Goal: Check status: Check status

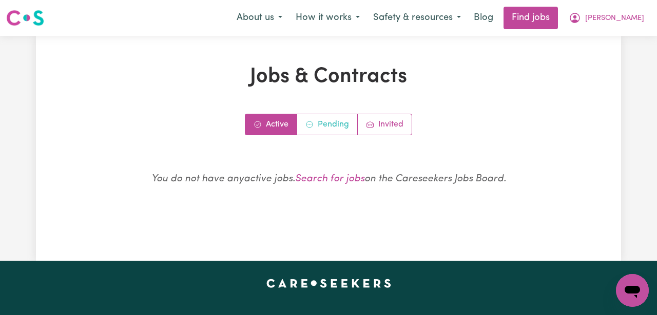
click at [317, 129] on link "Pending" at bounding box center [327, 124] width 61 height 21
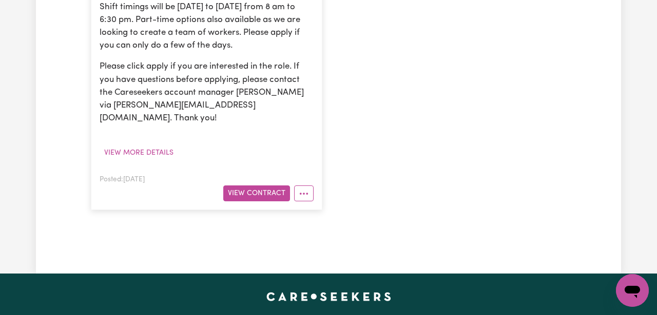
scroll to position [503, 0]
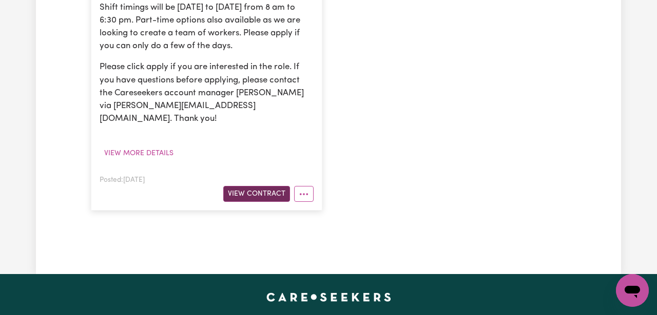
click at [246, 186] on button "View Contract" at bounding box center [256, 194] width 67 height 16
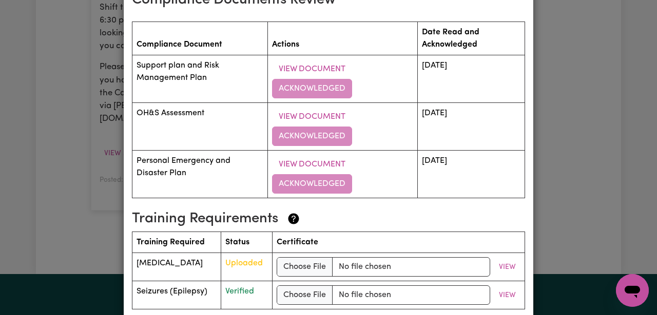
scroll to position [1665, 0]
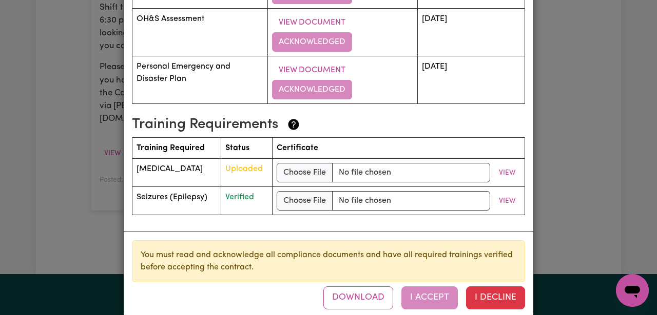
click at [564, 74] on div "Support Worker Needed In [GEOGRAPHIC_DATA], [GEOGRAPHIC_DATA] Contract terms Re…" at bounding box center [328, 157] width 657 height 315
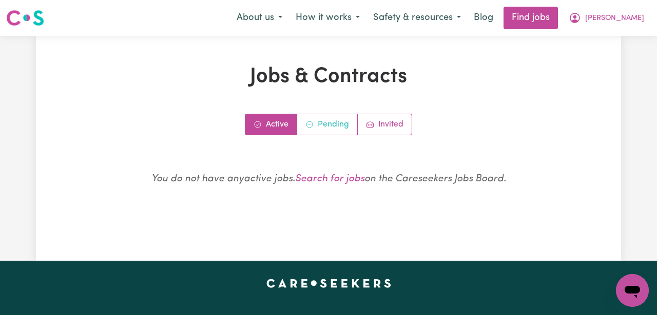
click at [332, 128] on link "Pending" at bounding box center [327, 124] width 61 height 21
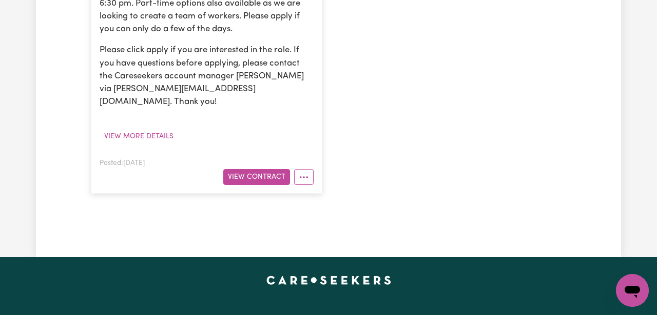
scroll to position [433, 0]
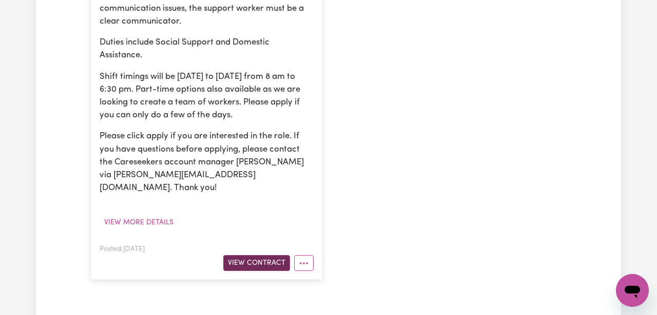
click at [261, 255] on button "View Contract" at bounding box center [256, 263] width 67 height 16
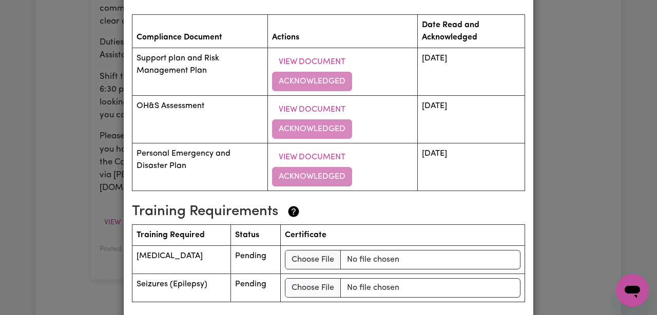
scroll to position [1665, 0]
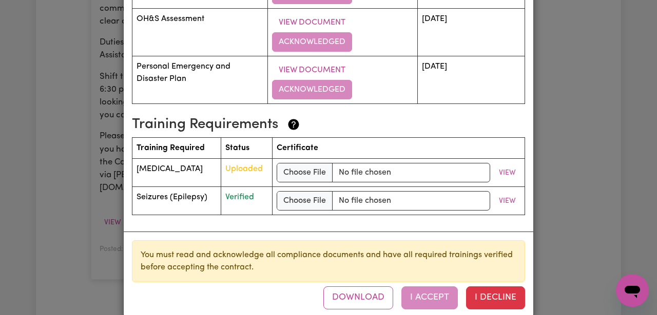
click at [535, 124] on div "Support Worker Needed In [GEOGRAPHIC_DATA], [GEOGRAPHIC_DATA] Contract terms Re…" at bounding box center [328, 157] width 657 height 315
drag, startPoint x: 250, startPoint y: 152, endPoint x: 283, endPoint y: 153, distance: 33.4
click at [263, 165] on span "Uploaded" at bounding box center [243, 169] width 37 height 8
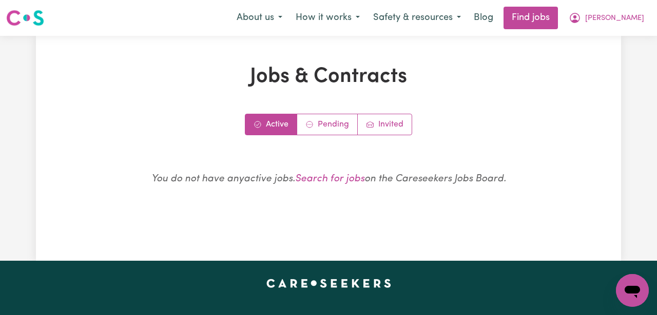
click at [320, 111] on div "Jobs & Contracts Active Pending Invited You do not have any active jobs . Searc…" at bounding box center [328, 149] width 487 height 168
click at [320, 115] on link "Pending" at bounding box center [327, 124] width 61 height 21
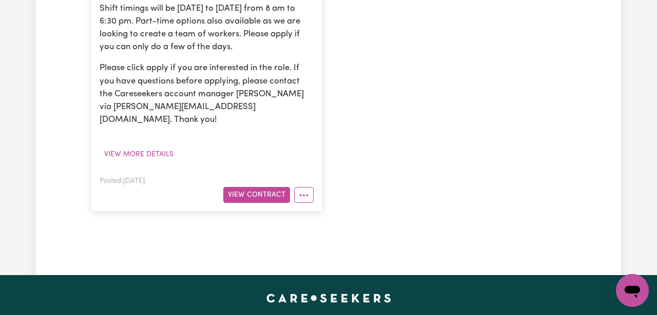
scroll to position [501, 0]
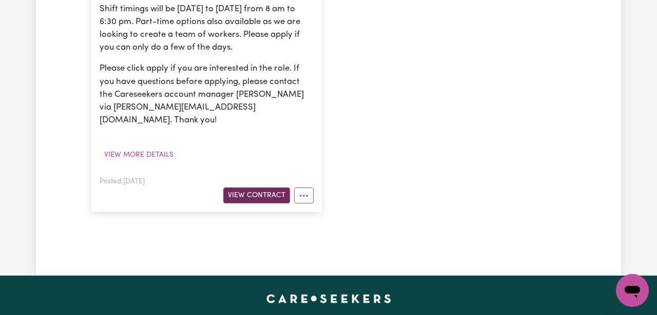
click at [269, 188] on button "View Contract" at bounding box center [256, 196] width 67 height 16
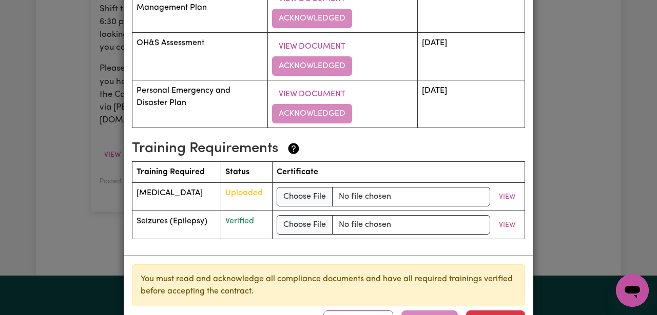
scroll to position [1662, 0]
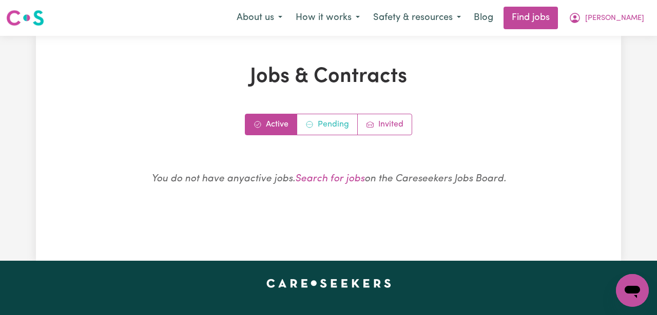
click at [321, 132] on link "Pending" at bounding box center [327, 124] width 61 height 21
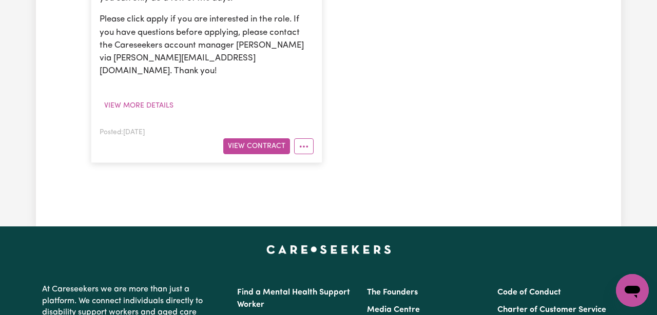
scroll to position [548, 0]
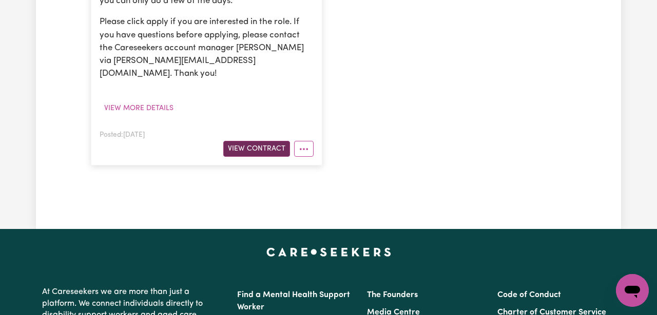
click at [274, 141] on button "View Contract" at bounding box center [256, 149] width 67 height 16
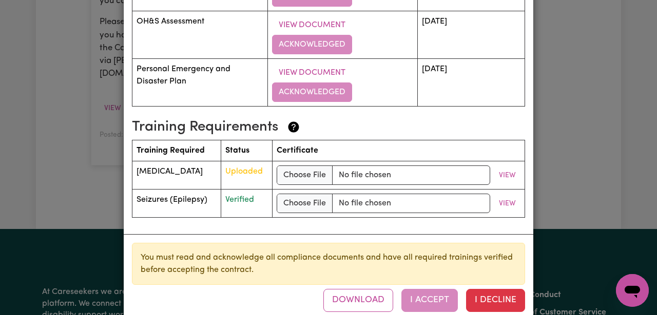
scroll to position [1663, 0]
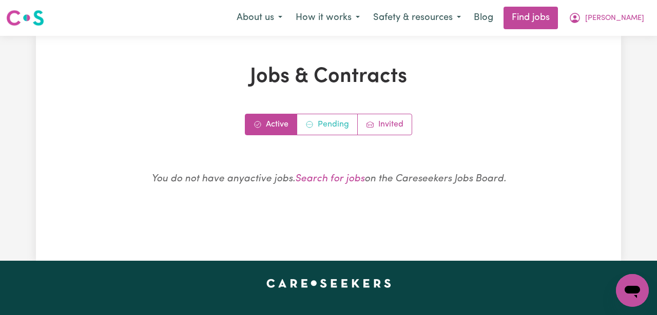
click at [313, 132] on link "Pending" at bounding box center [327, 124] width 61 height 21
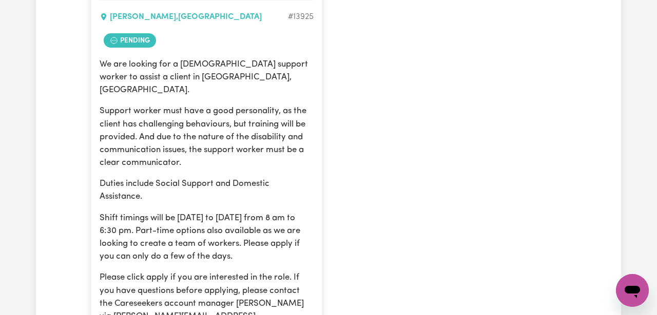
scroll to position [547, 0]
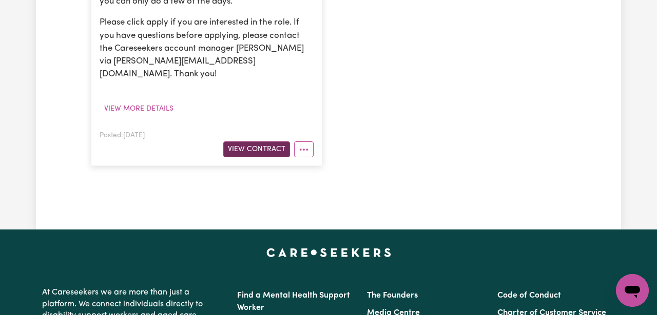
click at [263, 142] on button "View Contract" at bounding box center [256, 150] width 67 height 16
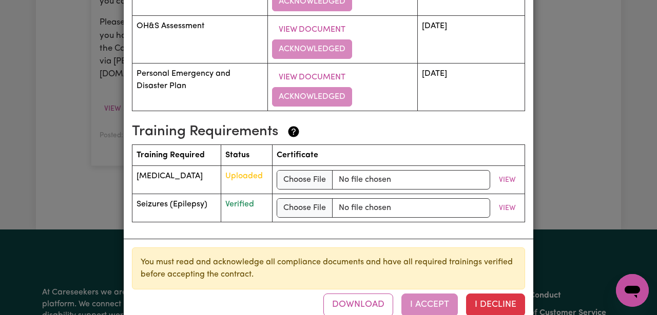
scroll to position [1665, 0]
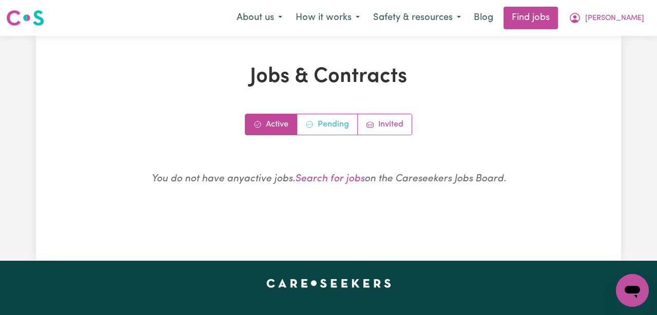
click at [315, 126] on link "Pending" at bounding box center [327, 124] width 61 height 21
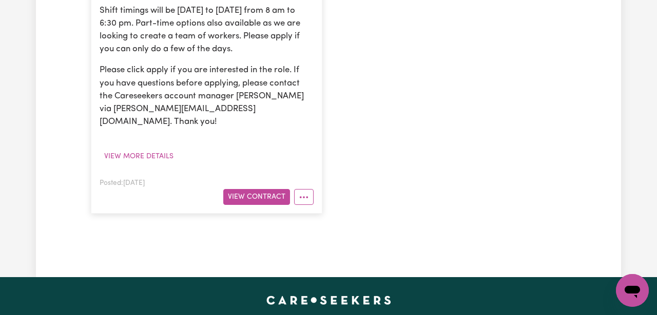
scroll to position [499, 0]
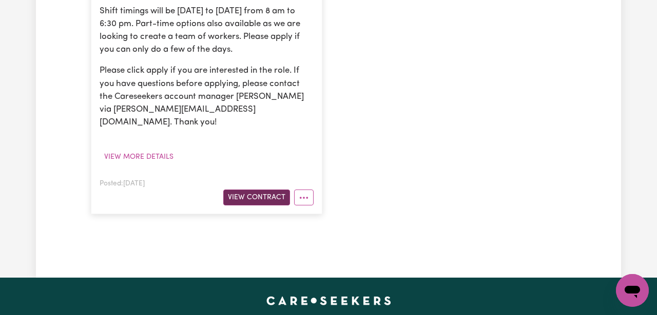
click at [265, 190] on button "View Contract" at bounding box center [256, 198] width 67 height 16
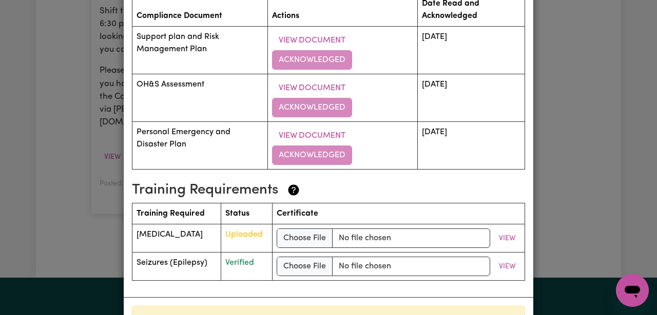
scroll to position [1665, 0]
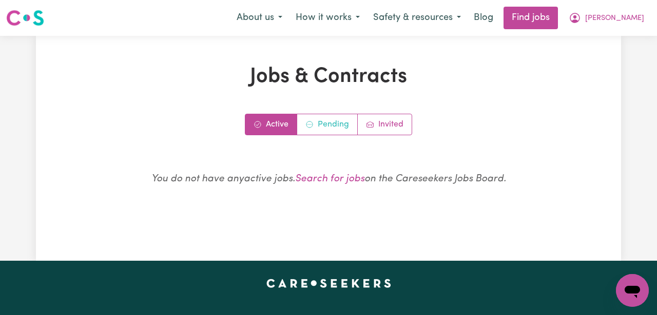
click at [322, 129] on link "Pending" at bounding box center [327, 124] width 61 height 21
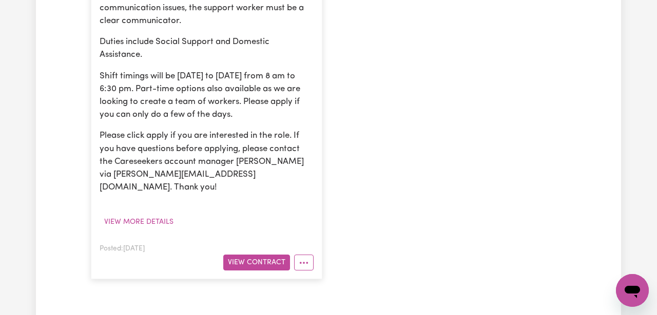
scroll to position [449, 0]
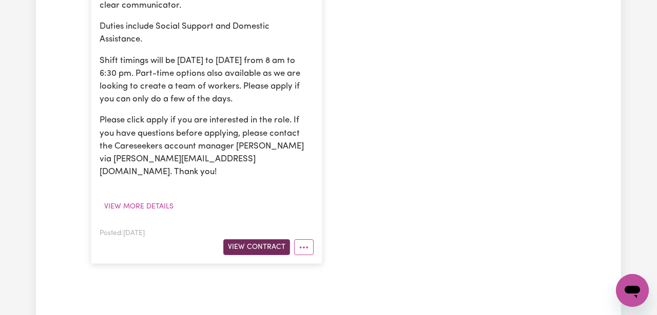
click at [257, 240] on button "View Contract" at bounding box center [256, 248] width 67 height 16
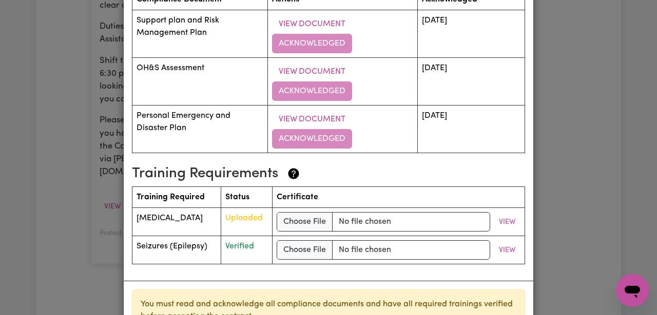
scroll to position [1665, 0]
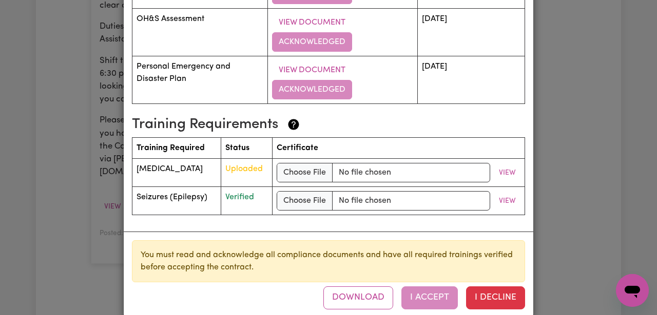
click at [607, 198] on div "Support Worker Needed In [GEOGRAPHIC_DATA], [GEOGRAPHIC_DATA] Contract terms Re…" at bounding box center [328, 157] width 657 height 315
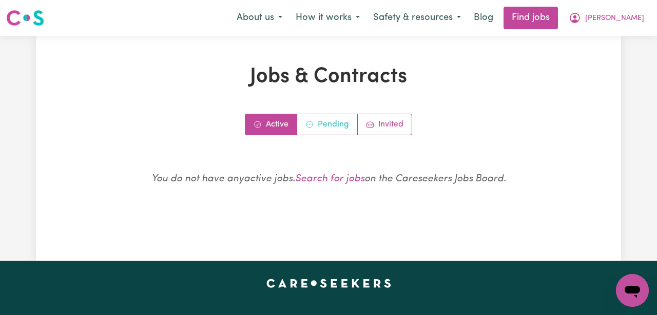
click at [323, 130] on link "Pending" at bounding box center [327, 124] width 61 height 21
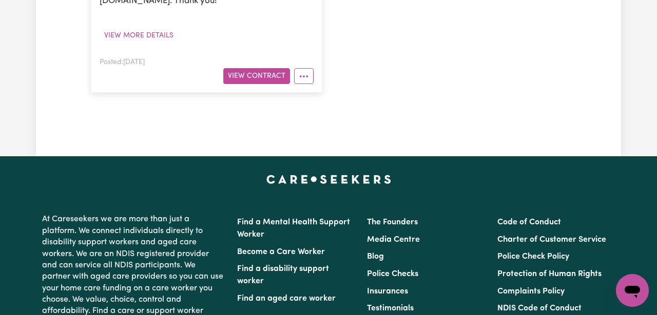
scroll to position [627, 0]
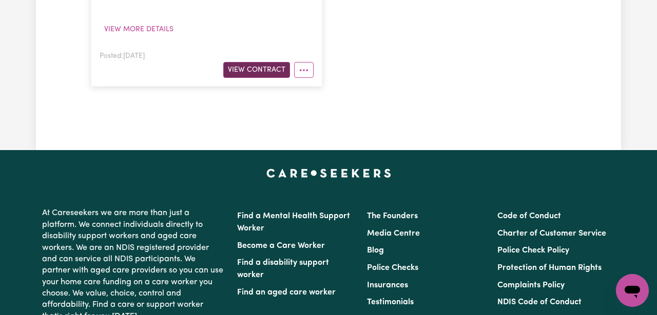
click at [268, 62] on button "View Contract" at bounding box center [256, 70] width 67 height 16
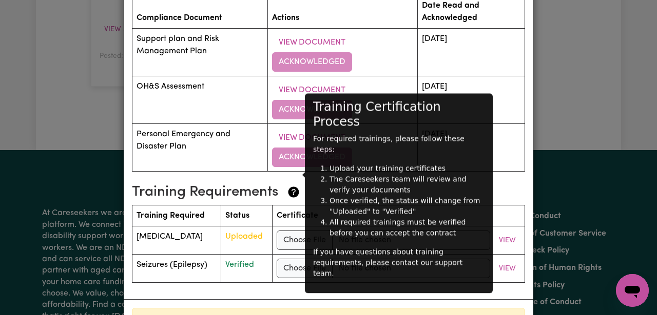
scroll to position [1605, 0]
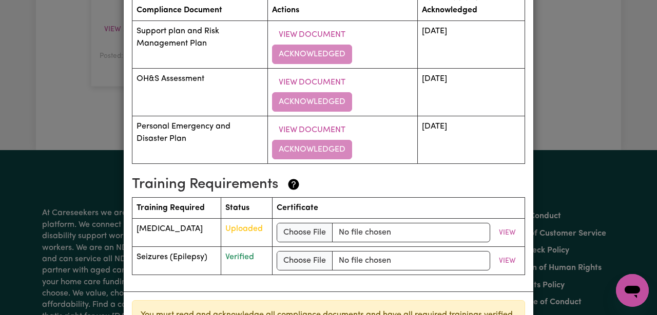
click at [536, 90] on div "Support Worker Needed In [GEOGRAPHIC_DATA], [GEOGRAPHIC_DATA] Contract terms Re…" at bounding box center [328, 157] width 657 height 315
click at [537, 90] on div "Support Worker Needed In [GEOGRAPHIC_DATA], [GEOGRAPHIC_DATA] Contract terms Re…" at bounding box center [328, 157] width 657 height 315
click at [570, 78] on div "Support Worker Needed In [GEOGRAPHIC_DATA], [GEOGRAPHIC_DATA] Contract terms Re…" at bounding box center [328, 157] width 657 height 315
